Goal: Task Accomplishment & Management: Use online tool/utility

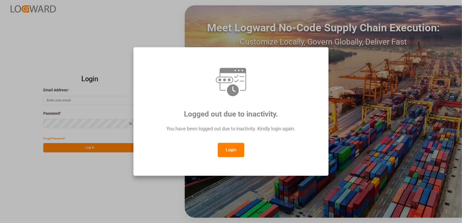
click at [234, 156] on button "Login" at bounding box center [231, 150] width 27 height 14
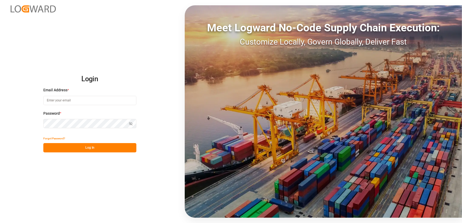
click at [90, 102] on input at bounding box center [89, 100] width 93 height 9
type input "[EMAIL_ADDRESS][DOMAIN_NAME]"
click at [98, 147] on button "Log In" at bounding box center [89, 147] width 93 height 9
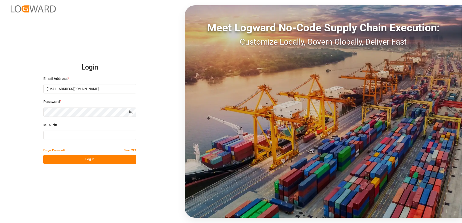
click at [75, 137] on input at bounding box center [89, 135] width 93 height 9
type input "845437"
click at [95, 159] on button "Log In" at bounding box center [89, 159] width 93 height 9
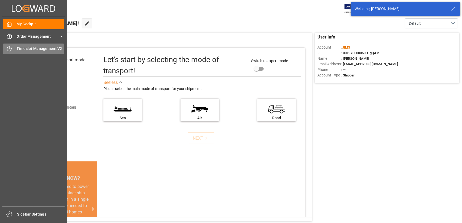
click at [11, 45] on div "Timeslot Management V2 Timeslot Management V2" at bounding box center [33, 49] width 61 height 10
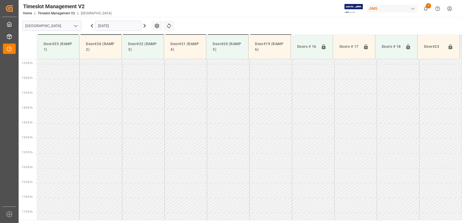
scroll to position [478, 0]
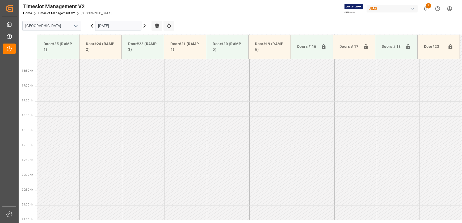
click at [146, 24] on icon at bounding box center [144, 26] width 6 height 6
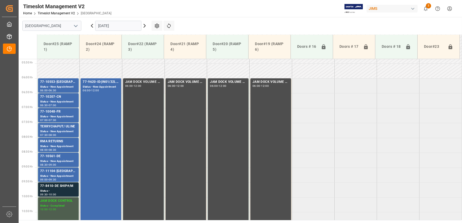
scroll to position [92, 0]
